Goal: Book appointment/travel/reservation

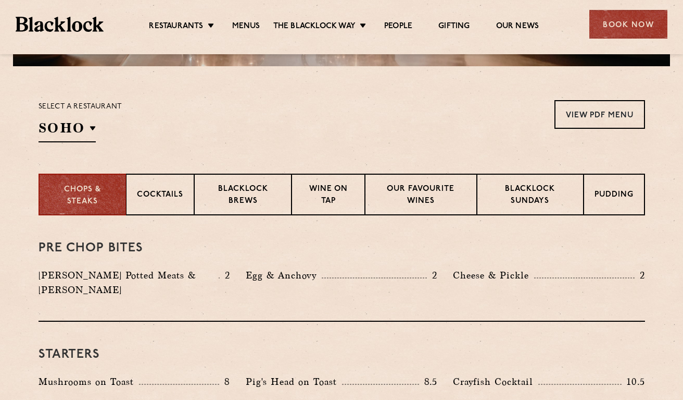
scroll to position [304, 0]
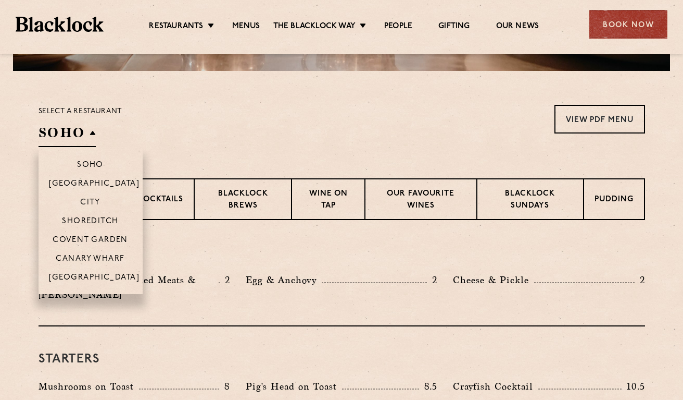
click at [81, 137] on h2 "SOHO" at bounding box center [67, 134] width 57 height 23
click at [94, 259] on p "Canary Wharf" at bounding box center [90, 259] width 69 height 10
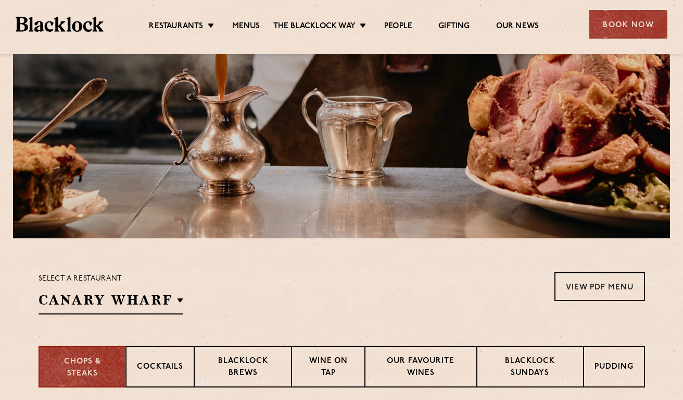
scroll to position [0, 0]
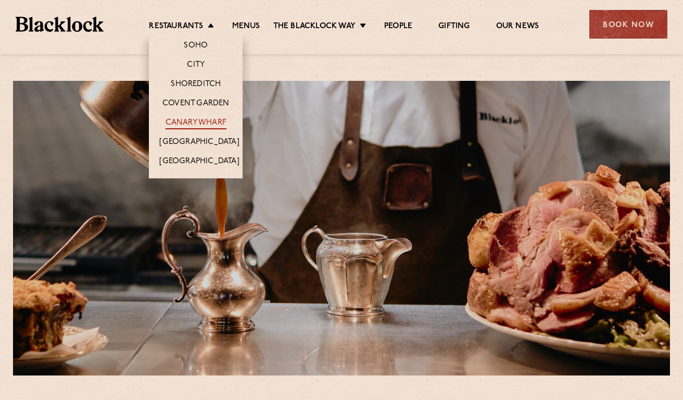
click at [204, 126] on link "Canary Wharf" at bounding box center [196, 123] width 61 height 11
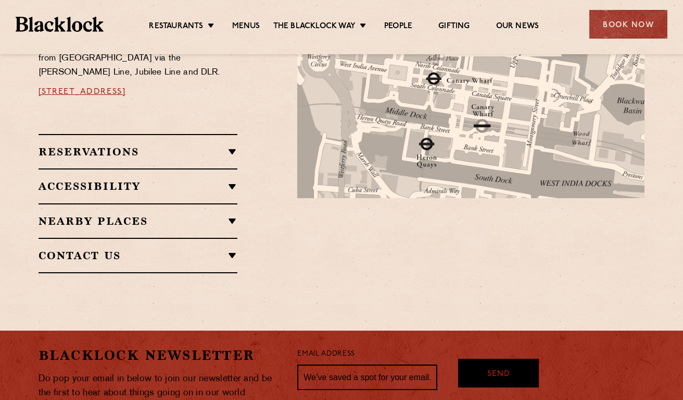
scroll to position [659, 0]
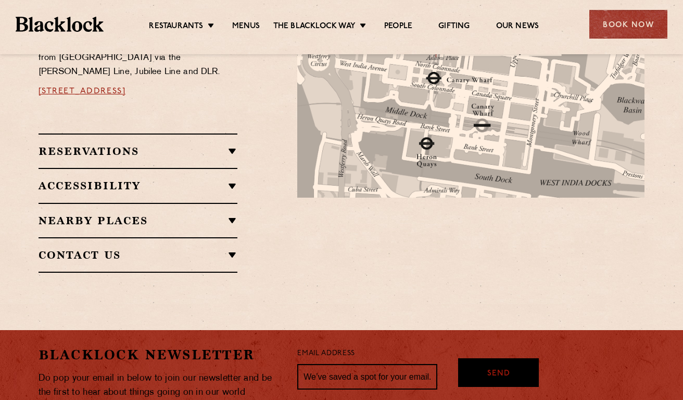
click at [228, 145] on h2 "Reservations" at bounding box center [138, 151] width 199 height 13
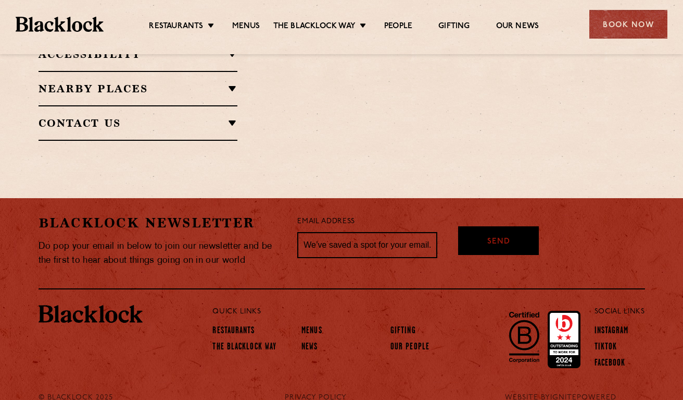
scroll to position [0, 0]
